Goal: Register for event/course

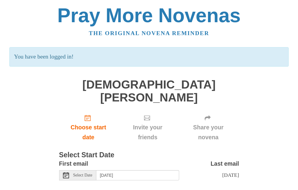
scroll to position [18, 0]
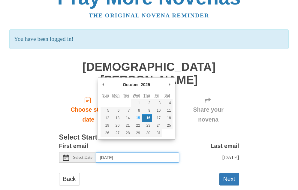
click at [172, 153] on input "[DATE]" at bounding box center [137, 158] width 83 height 10
type input "[DATE]"
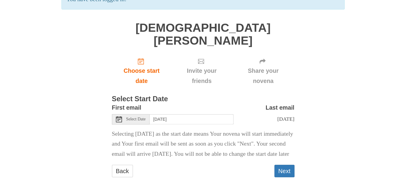
scroll to position [55, 0]
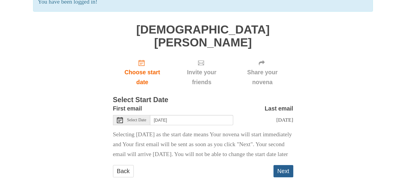
click at [286, 170] on button "Next" at bounding box center [283, 171] width 20 height 12
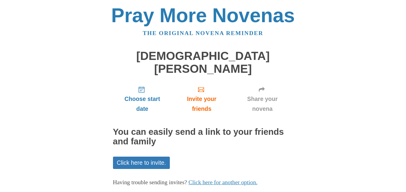
scroll to position [21, 0]
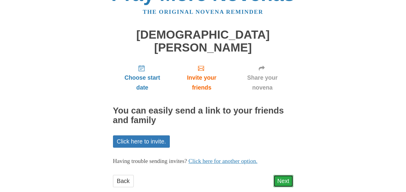
click at [286, 175] on link "Next" at bounding box center [283, 181] width 20 height 12
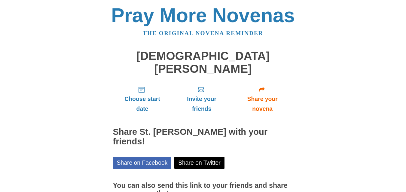
scroll to position [30, 0]
